Goal: Find specific page/section: Find specific page/section

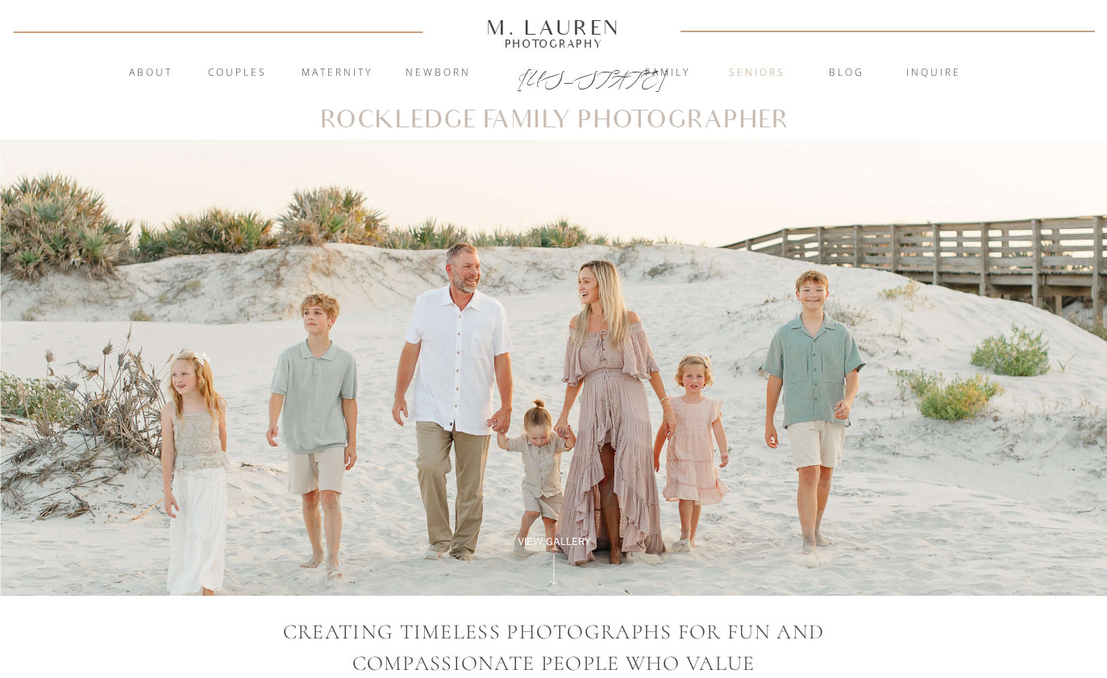
click at [760, 80] on nav "Seniors" at bounding box center [757, 73] width 87 height 16
click at [150, 81] on nav "About" at bounding box center [151, 73] width 62 height 16
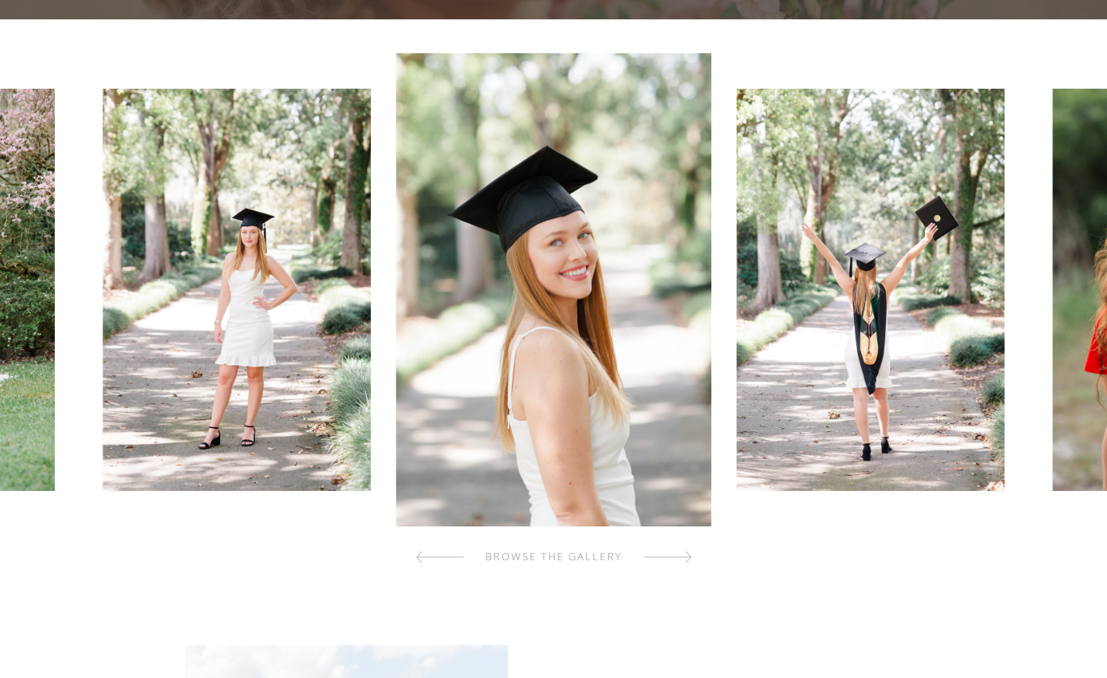
scroll to position [473, 0]
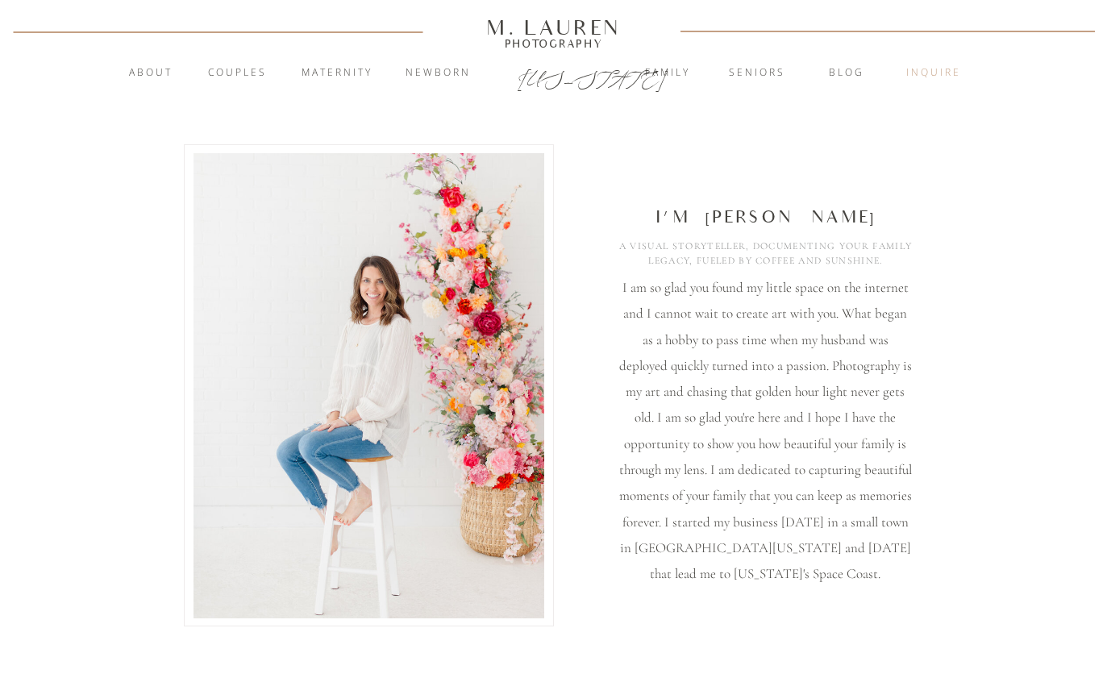
click at [942, 81] on nav "inquire" at bounding box center [933, 73] width 87 height 16
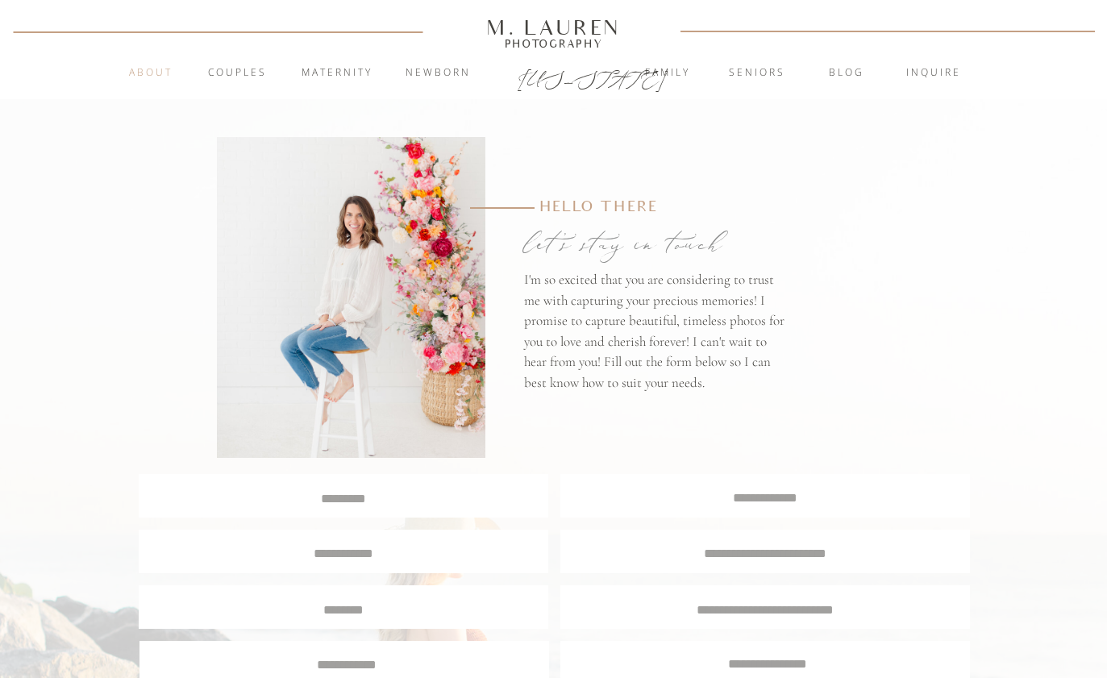
click at [165, 66] on nav "About" at bounding box center [151, 73] width 62 height 16
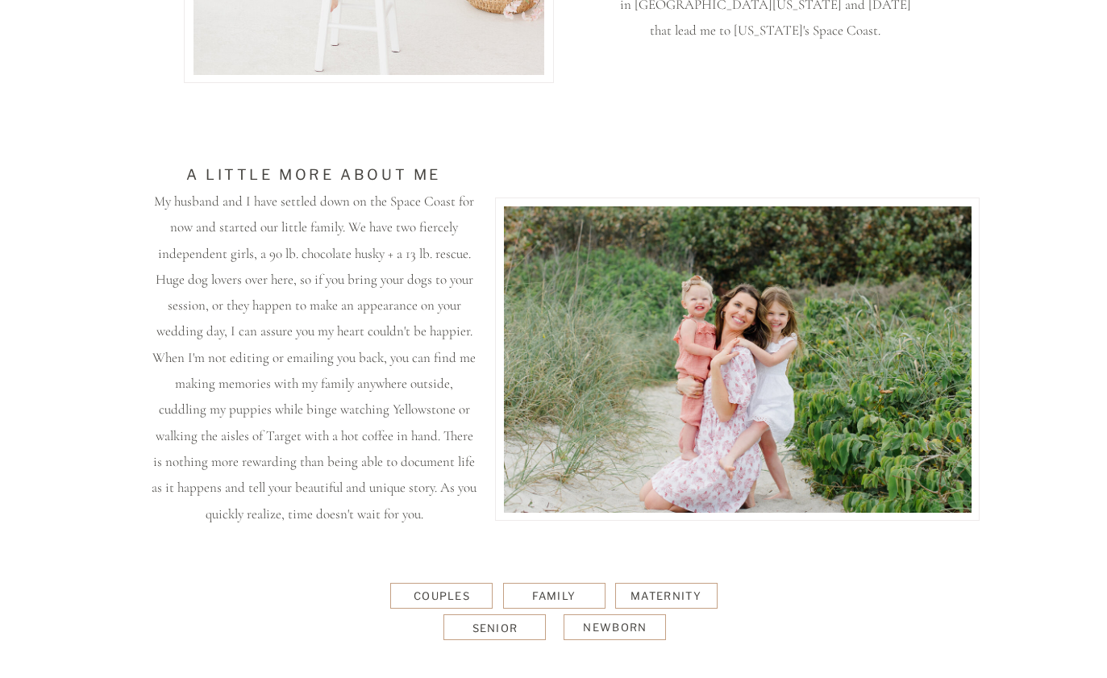
scroll to position [544, 0]
click at [522, 624] on div "Senior" at bounding box center [496, 628] width 104 height 14
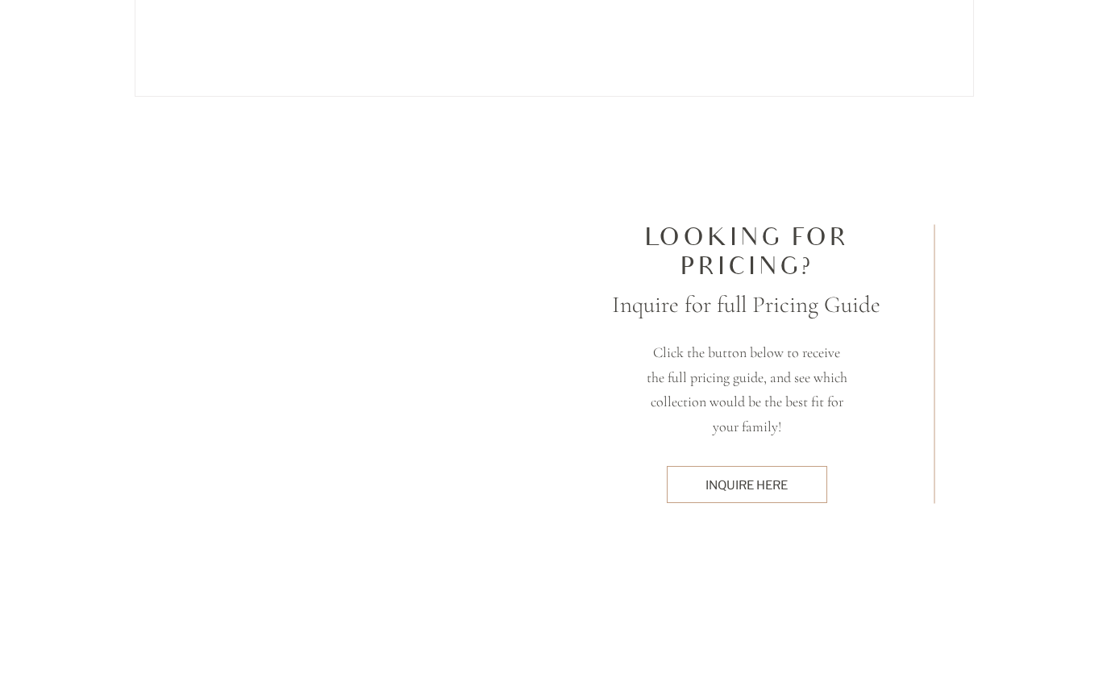
scroll to position [4592, 0]
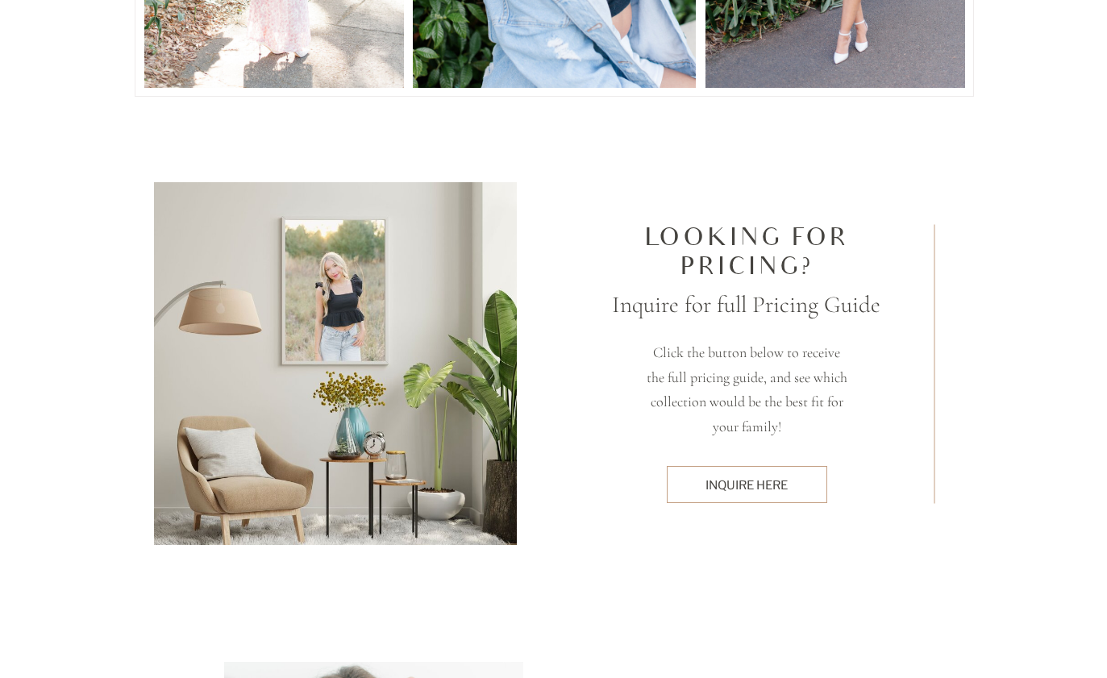
click at [776, 479] on div "Inquire here" at bounding box center [747, 485] width 144 height 17
